Goal: Task Accomplishment & Management: Manage account settings

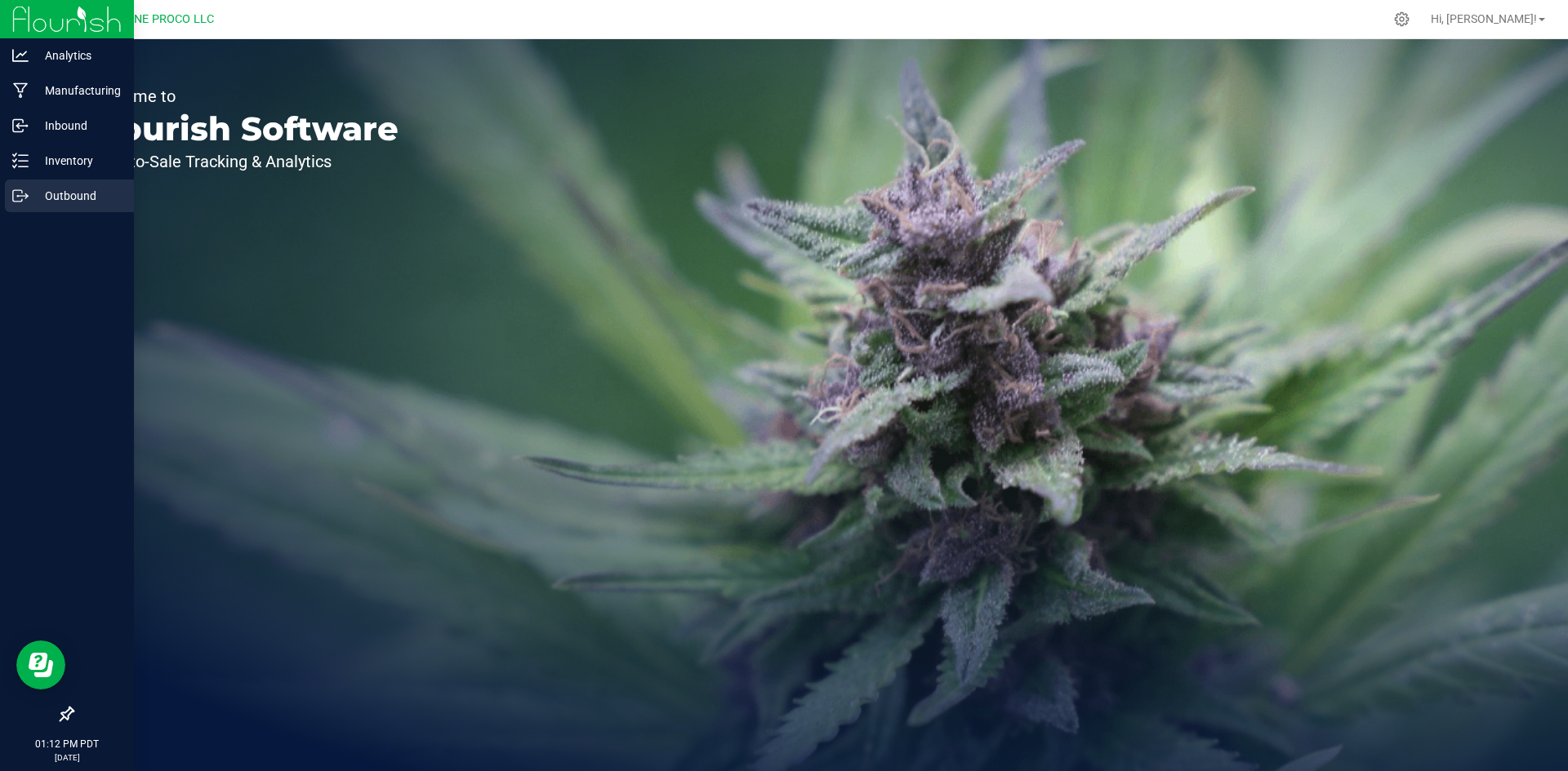
click at [52, 186] on p "Outbound" at bounding box center [78, 196] width 98 height 19
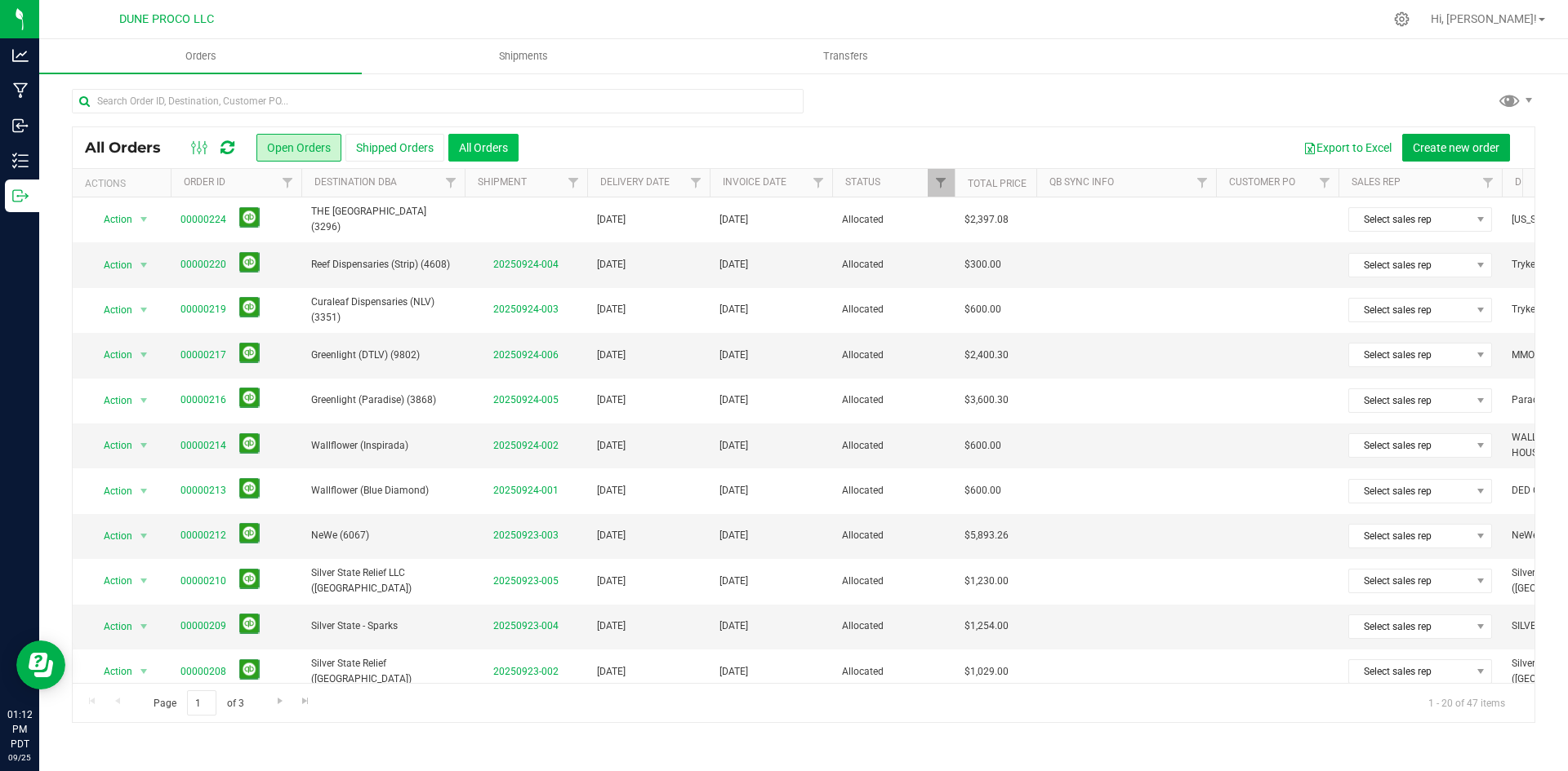
click at [498, 144] on button "All Orders" at bounding box center [483, 148] width 70 height 28
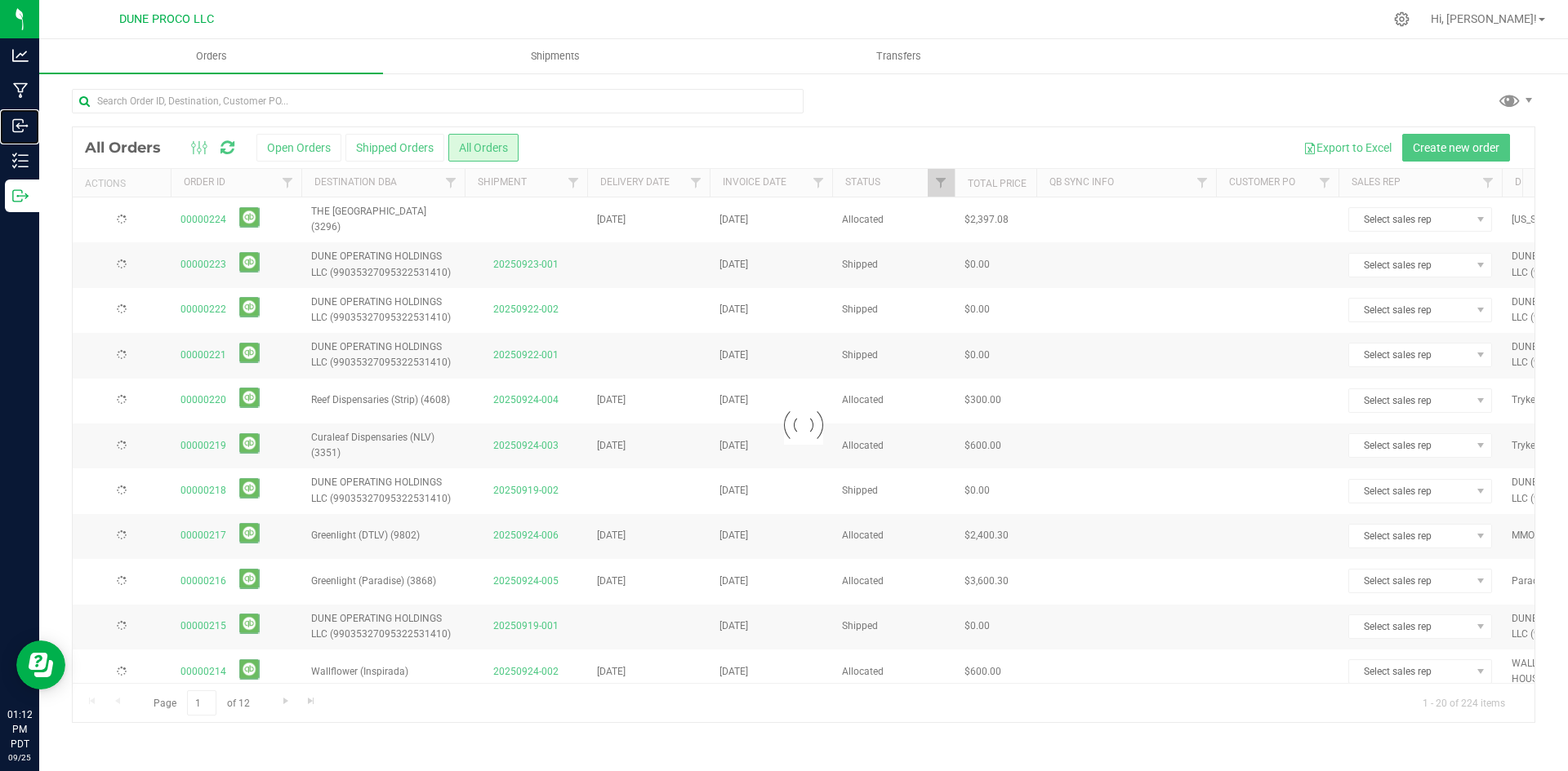
click at [21, 124] on icon at bounding box center [20, 125] width 17 height 17
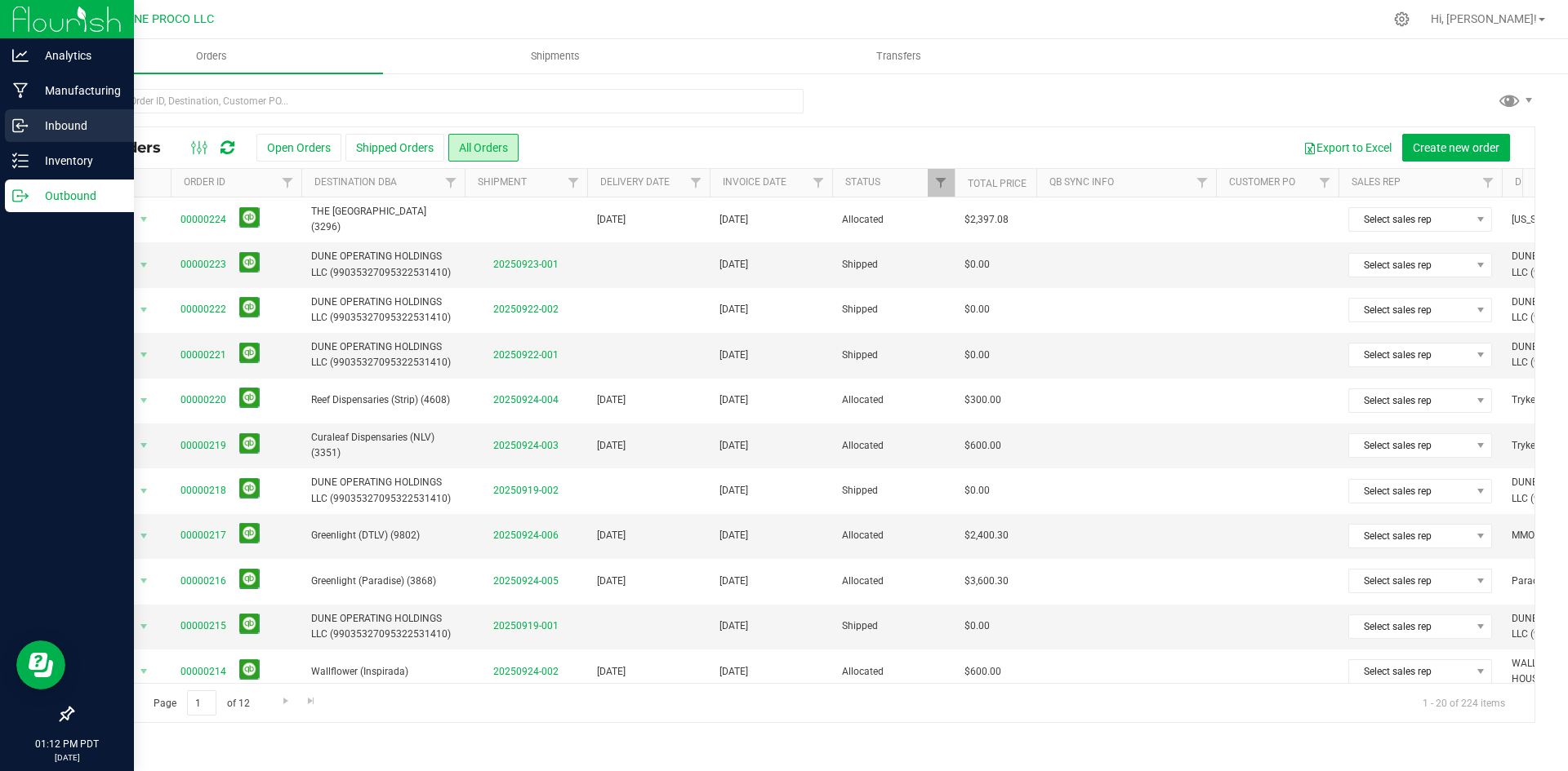
click at [16, 134] on div "Inbound" at bounding box center [69, 125] width 129 height 32
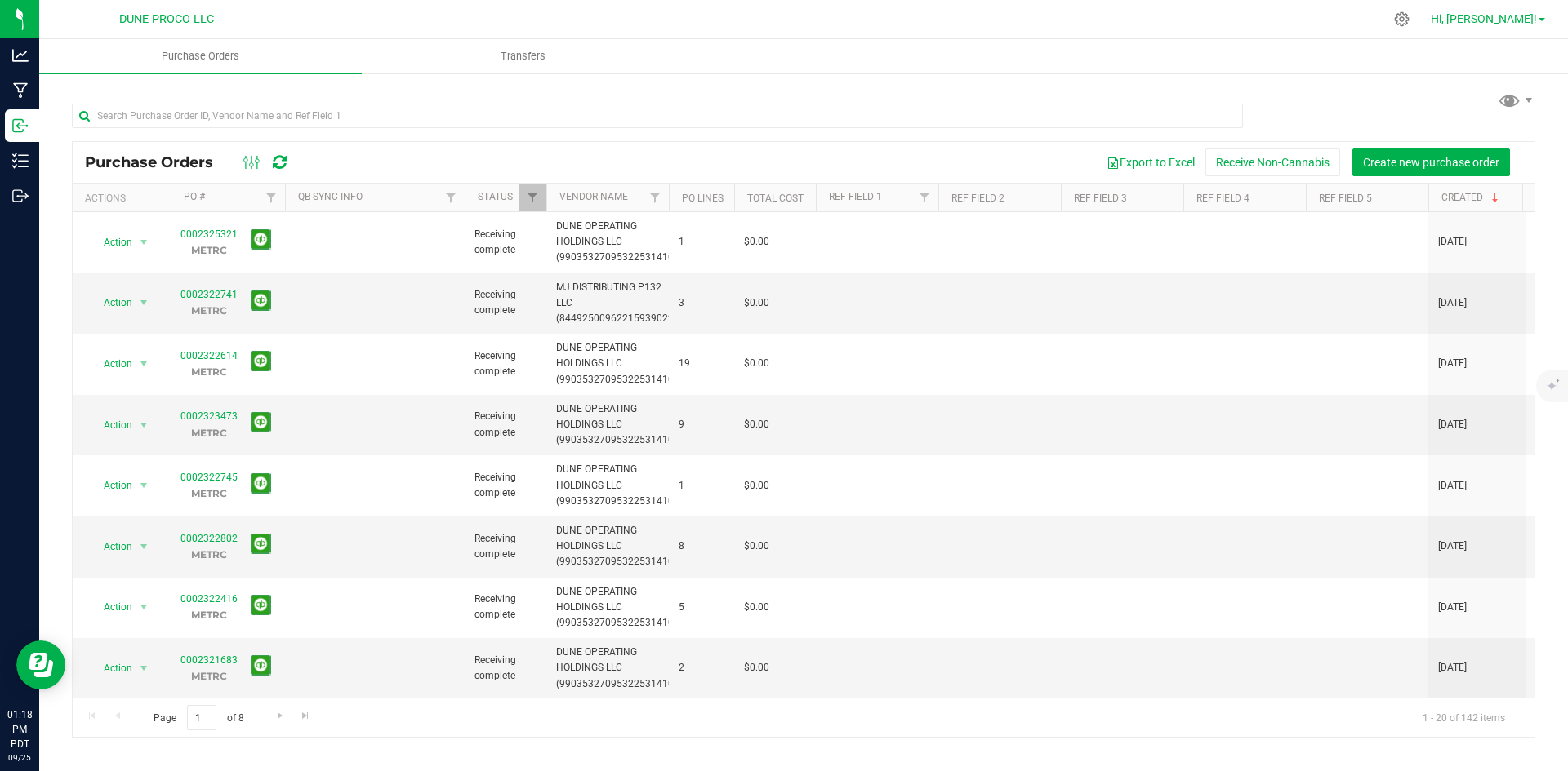
click at [1512, 14] on span "Hi, [PERSON_NAME]!" at bounding box center [1483, 18] width 106 height 13
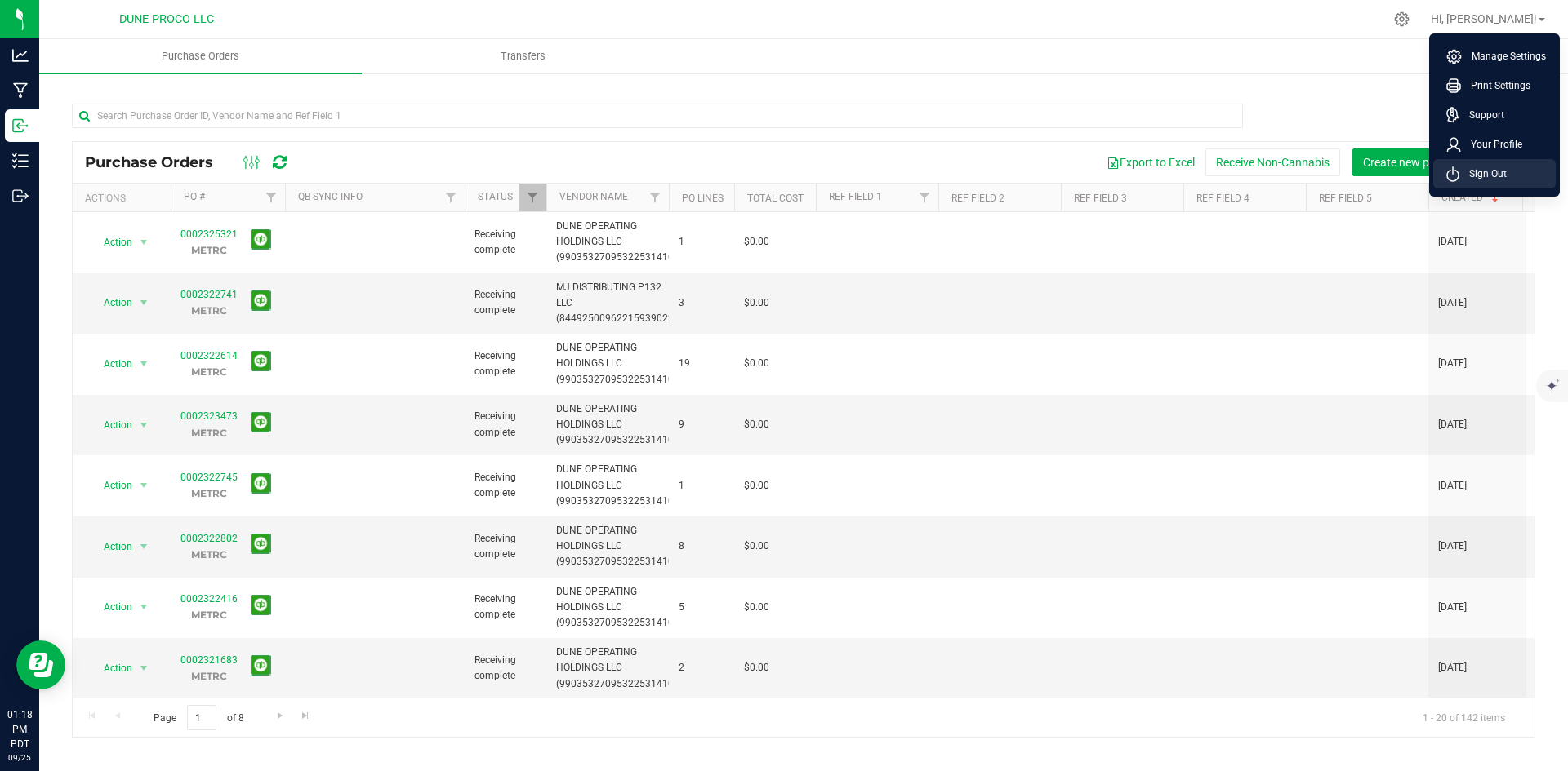
click at [1481, 182] on li "Sign Out" at bounding box center [1494, 174] width 123 height 30
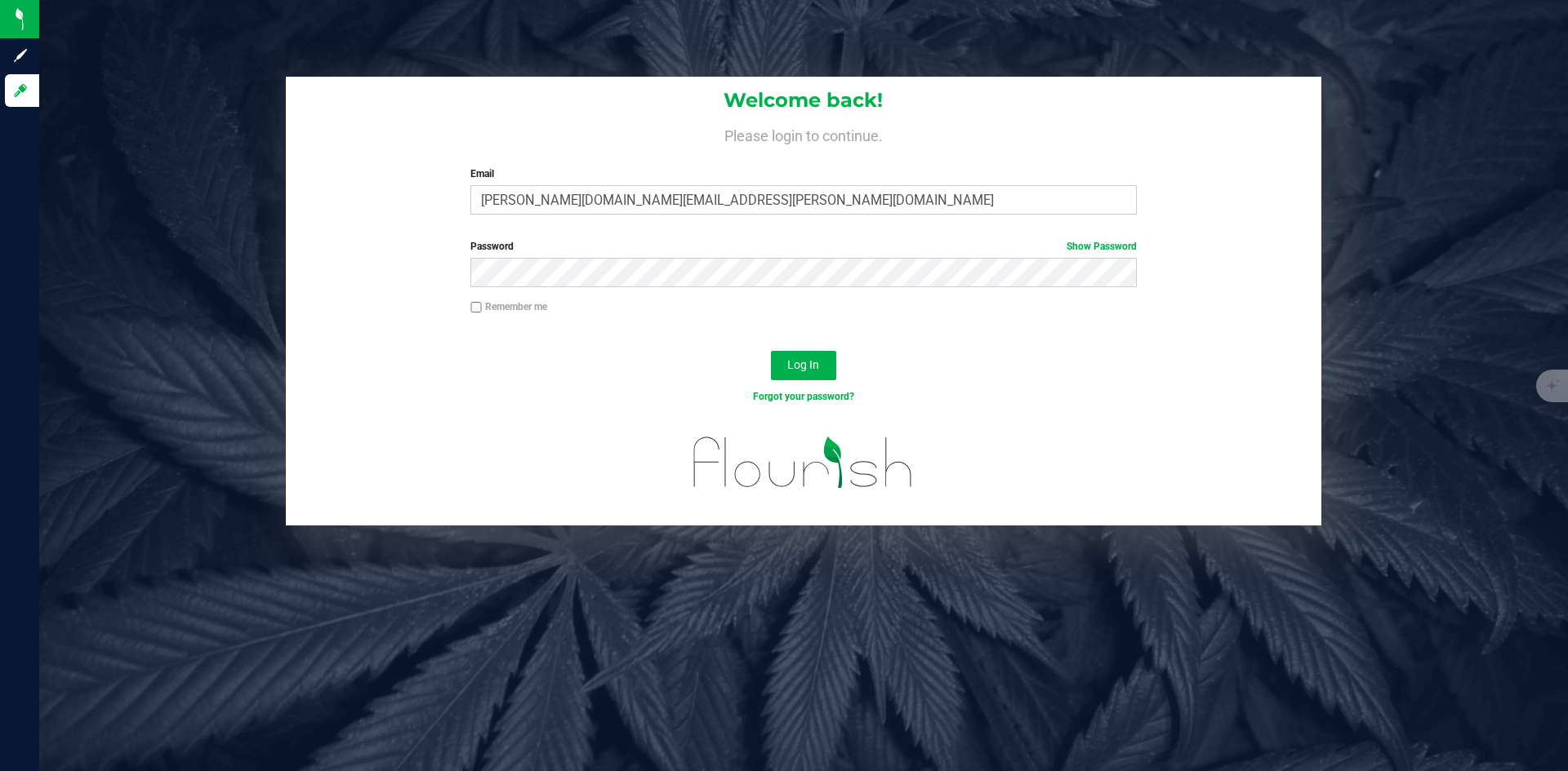
click at [726, 215] on div "Welcome back! Please login to continue. Email [PERSON_NAME][DOMAIN_NAME][EMAIL_…" at bounding box center [803, 152] width 1036 height 151
click at [728, 202] on input "[PERSON_NAME][DOMAIN_NAME][EMAIL_ADDRESS][PERSON_NAME][DOMAIN_NAME]" at bounding box center [803, 200] width 665 height 30
click at [738, 189] on input "[PERSON_NAME][DOMAIN_NAME][EMAIL_ADDRESS][PERSON_NAME][DOMAIN_NAME]" at bounding box center [803, 200] width 665 height 30
type input "[PERSON_NAME][EMAIL_ADDRESS][PERSON_NAME][DOMAIN_NAME]"
click at [800, 367] on span "Log In" at bounding box center [803, 364] width 32 height 13
